Goal: Information Seeking & Learning: Understand process/instructions

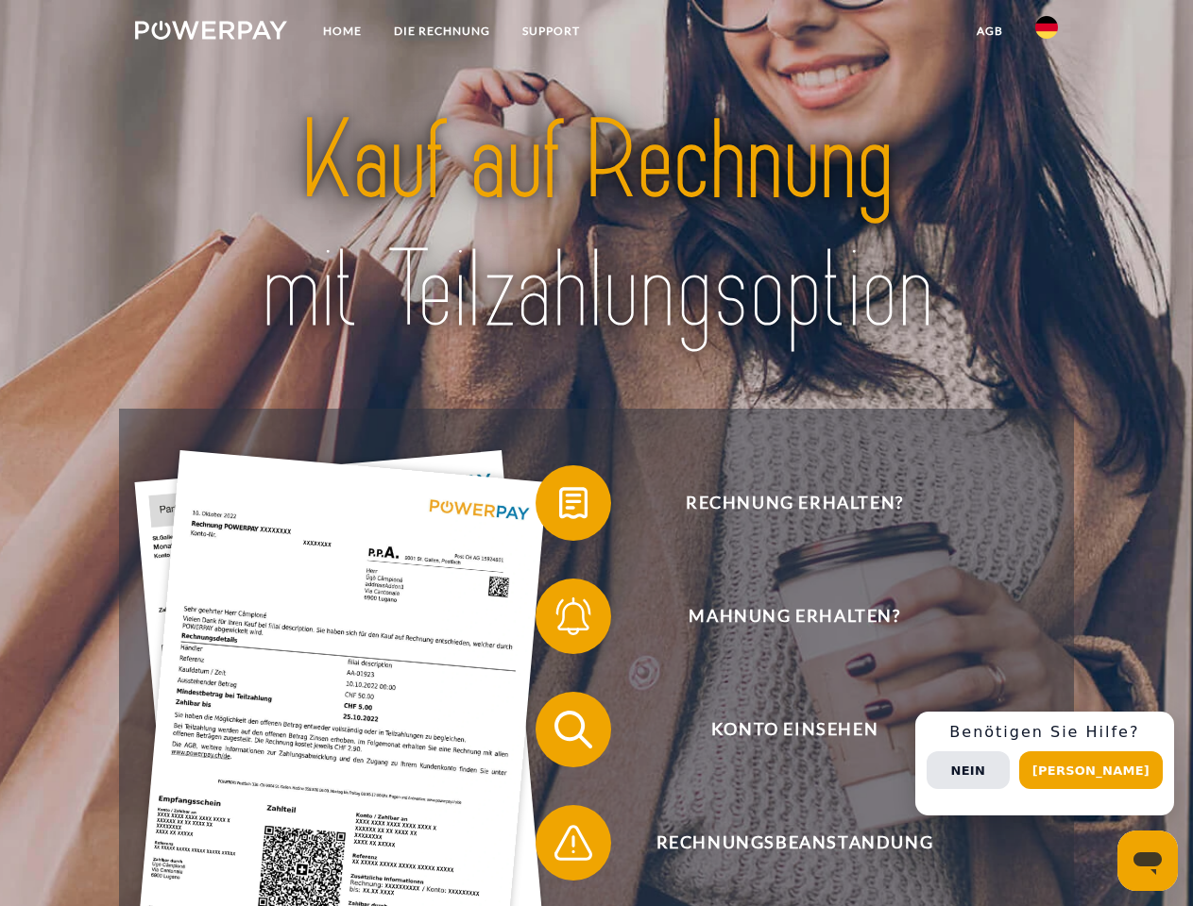
click at [211, 33] on img at bounding box center [211, 30] width 152 height 19
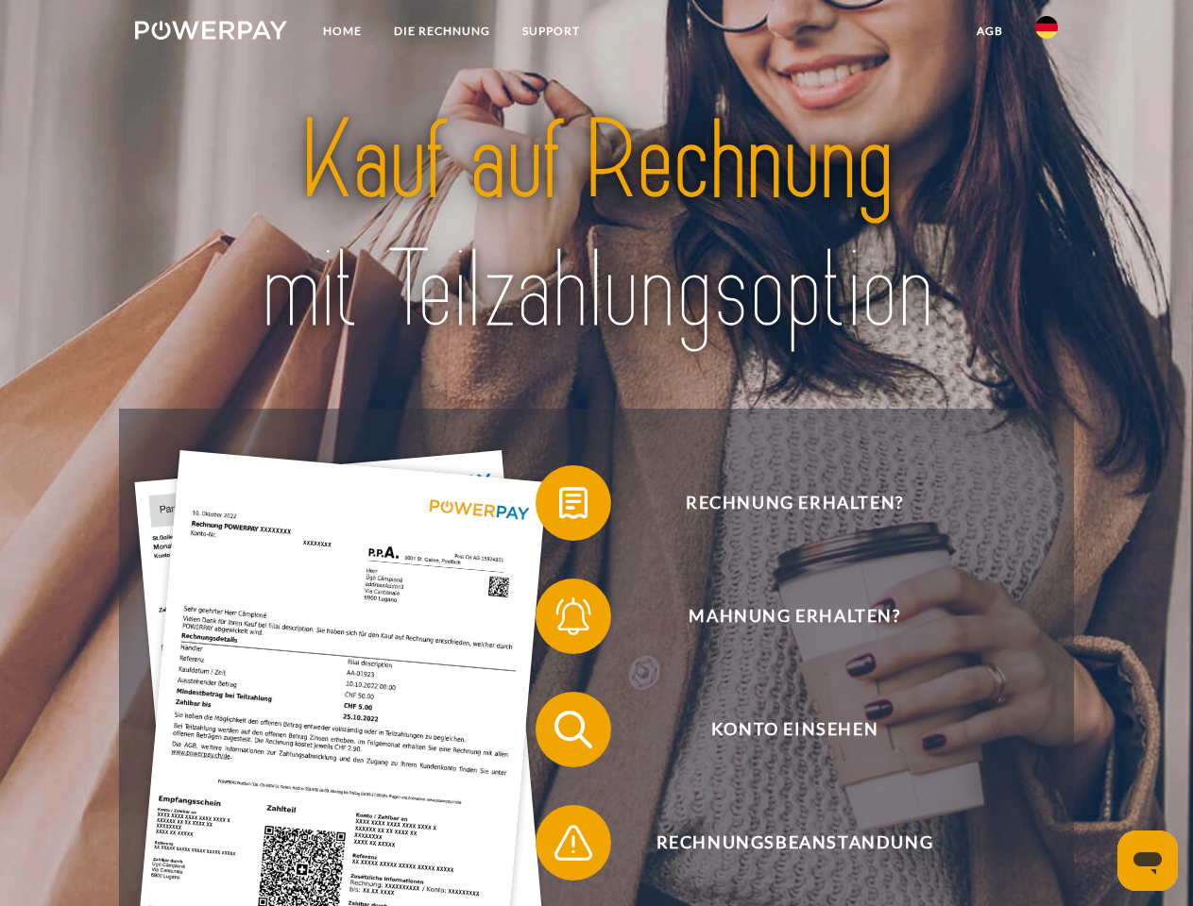
click at [1046, 33] on img at bounding box center [1046, 27] width 23 height 23
click at [989, 31] on link "agb" at bounding box center [989, 31] width 59 height 34
click at [559, 507] on span at bounding box center [545, 503] width 94 height 94
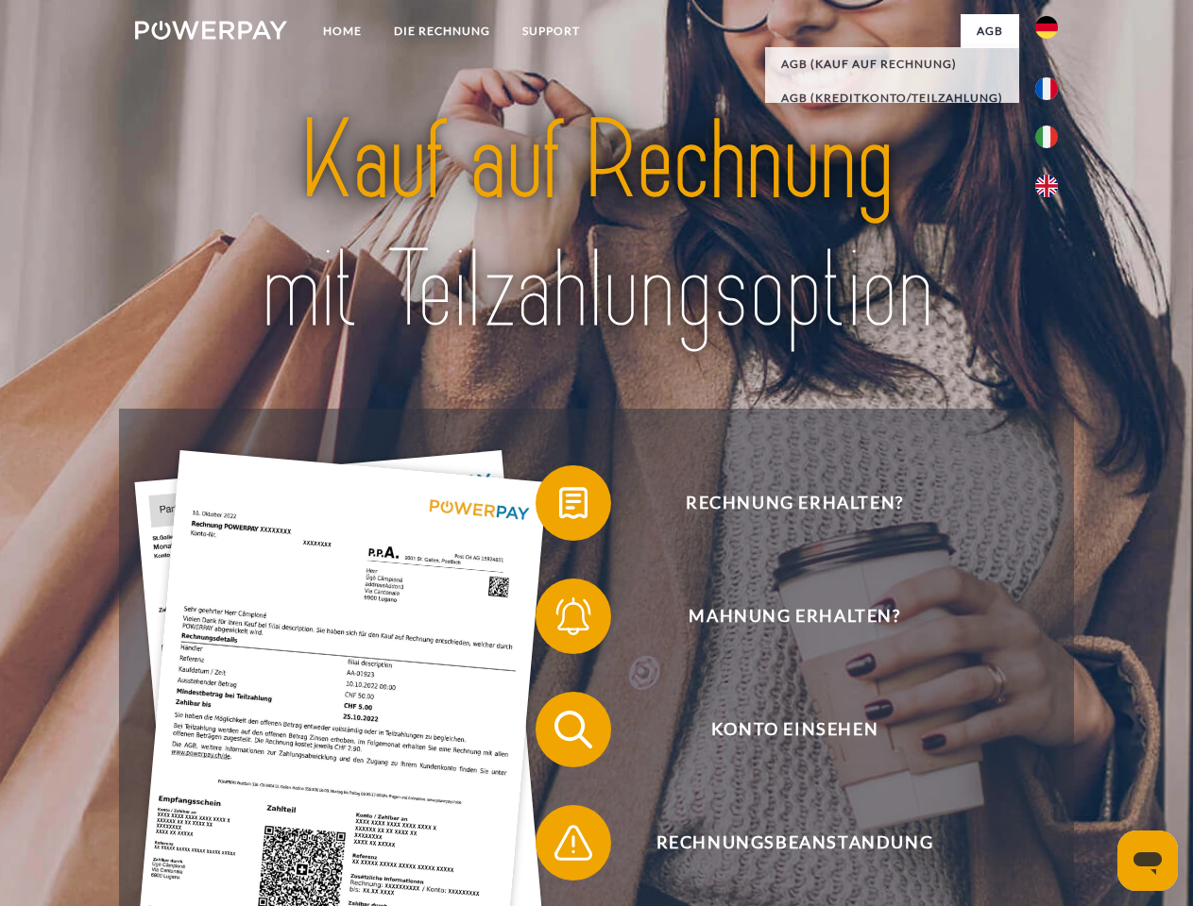
click at [559, 620] on span at bounding box center [545, 616] width 94 height 94
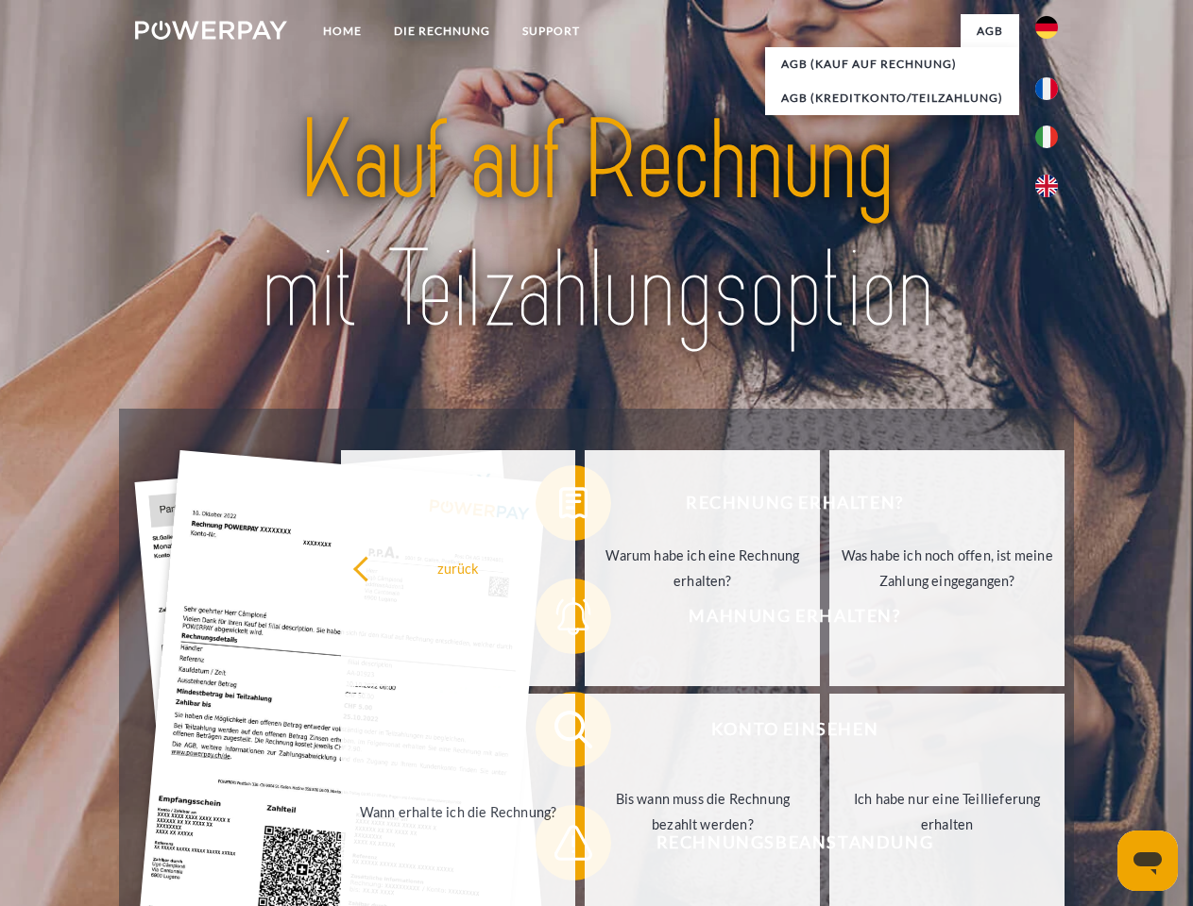
click at [584, 734] on link "Bis wann muss die Rechnung bezahlt werden?" at bounding box center [701, 812] width 235 height 236
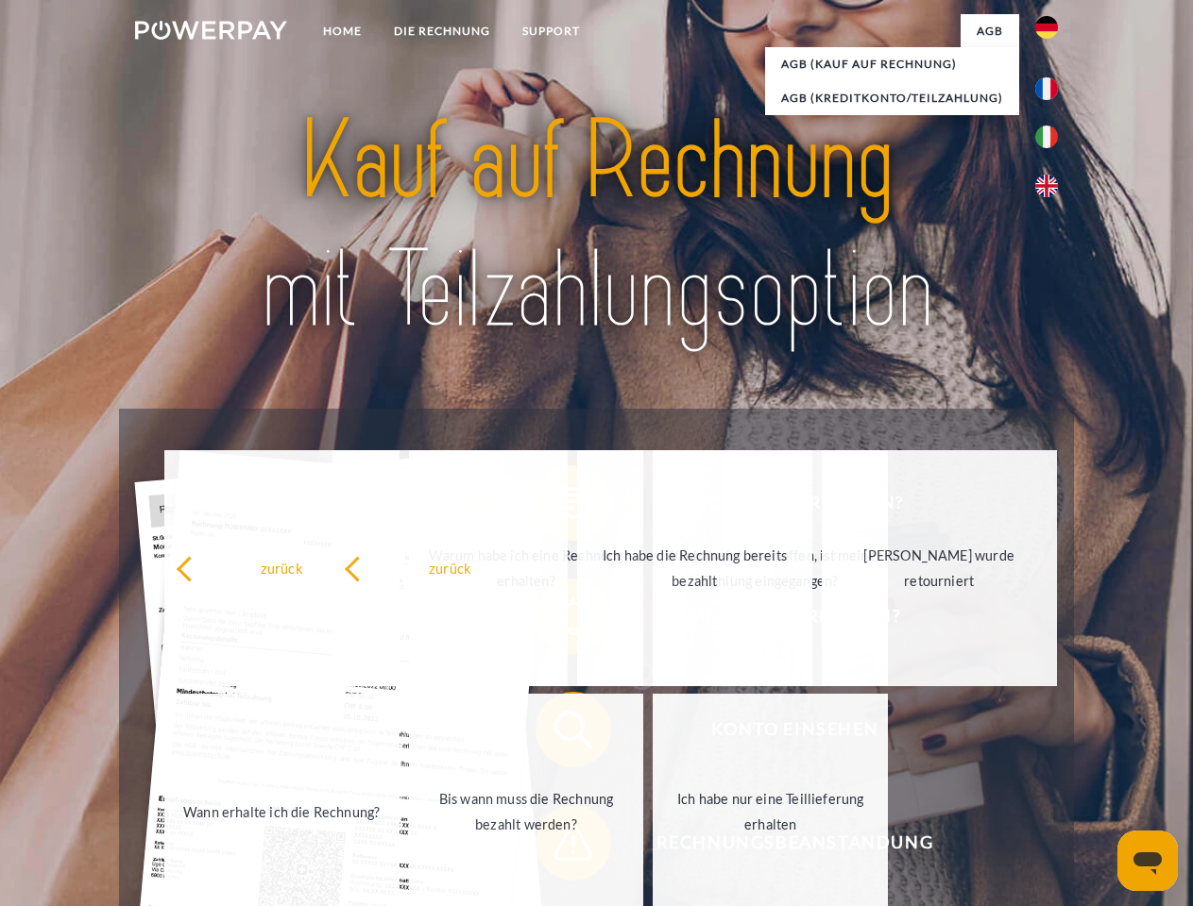
click at [559, 847] on span at bounding box center [545, 843] width 94 height 94
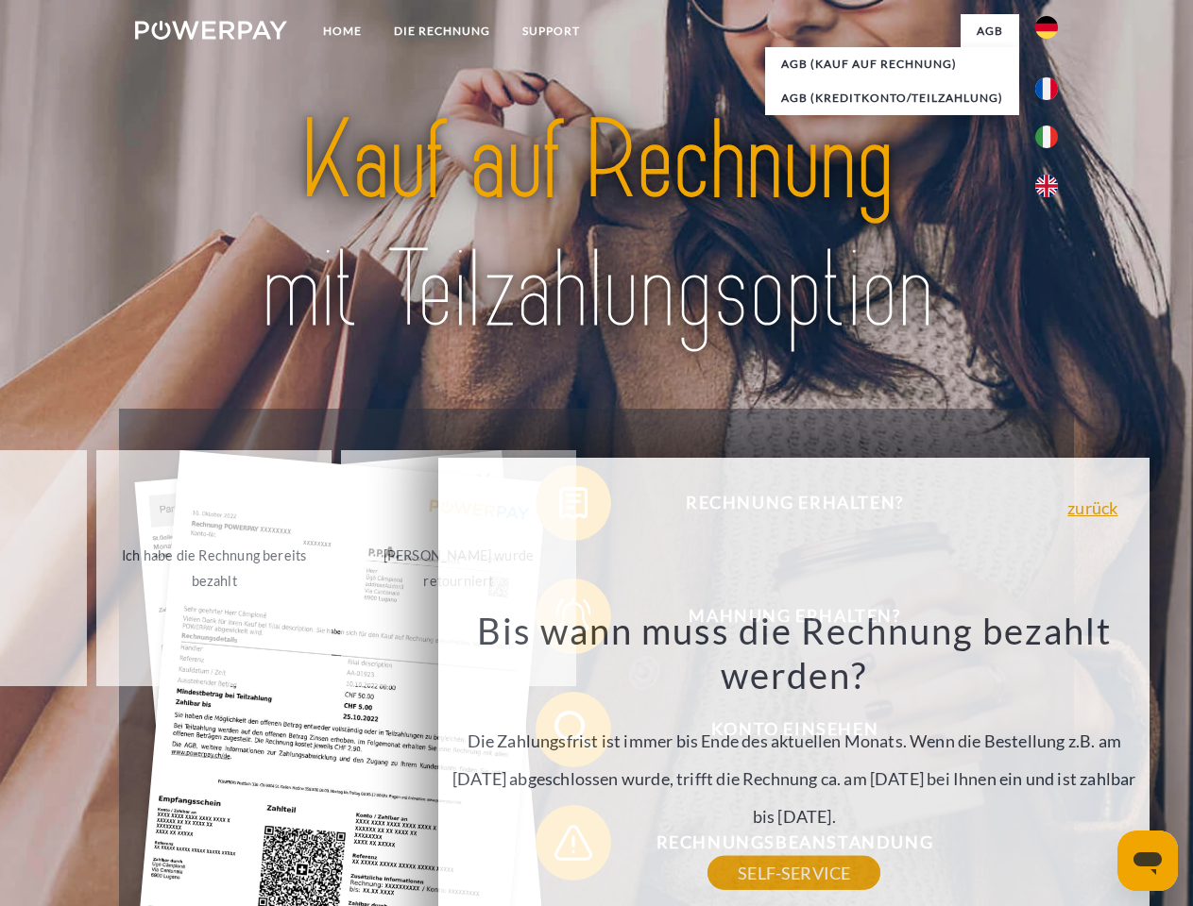
click at [1051, 764] on div "Rechnung erhalten? Mahnung erhalten? Konto einsehen" at bounding box center [596, 786] width 954 height 755
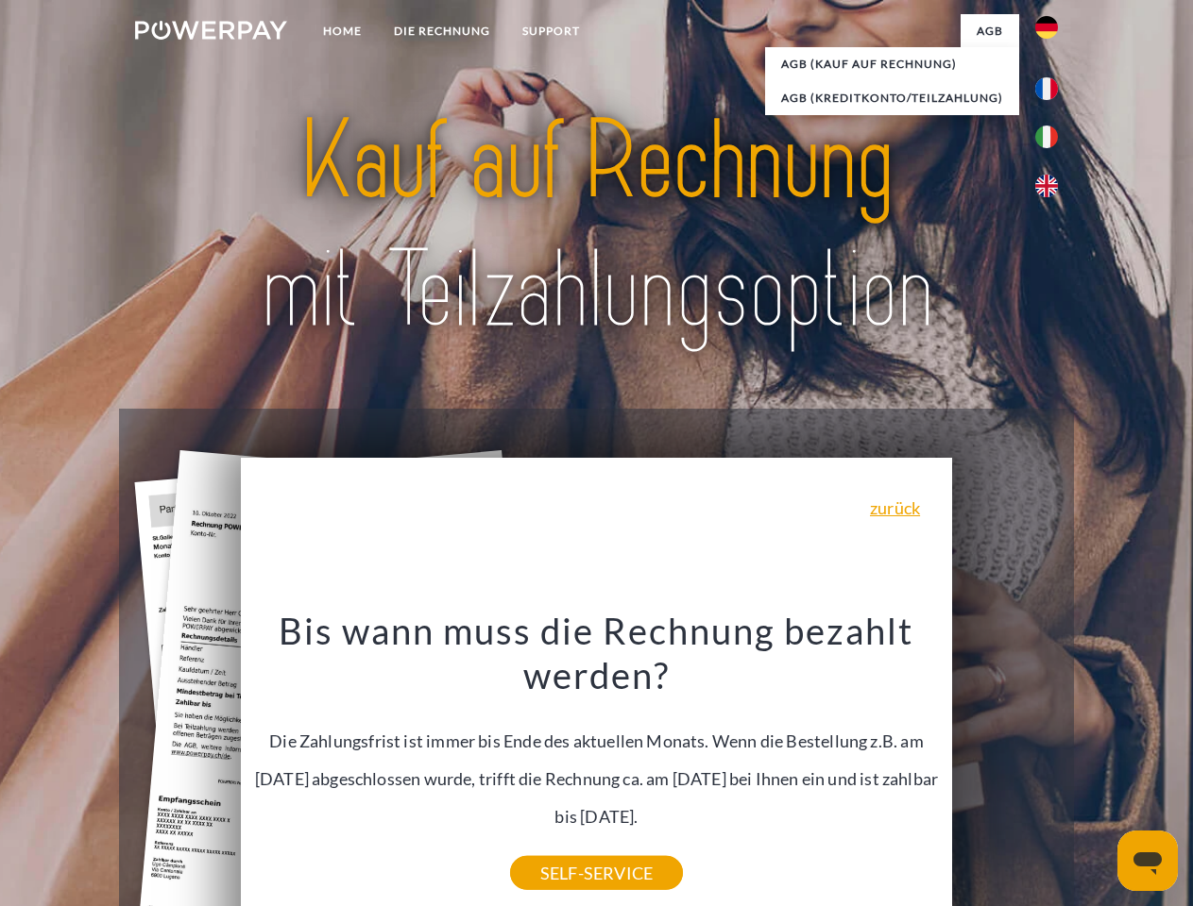
click at [1005, 768] on span "Konto einsehen" at bounding box center [794, 730] width 463 height 76
click at [1097, 770] on header "Home DIE RECHNUNG SUPPORT" at bounding box center [596, 652] width 1193 height 1304
